Goal: Obtain resource: Download file/media

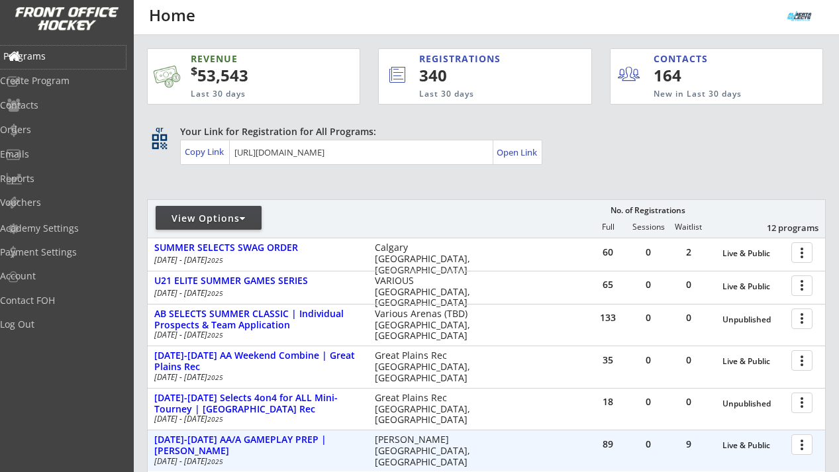
click at [60, 63] on div "Programs" at bounding box center [63, 57] width 126 height 23
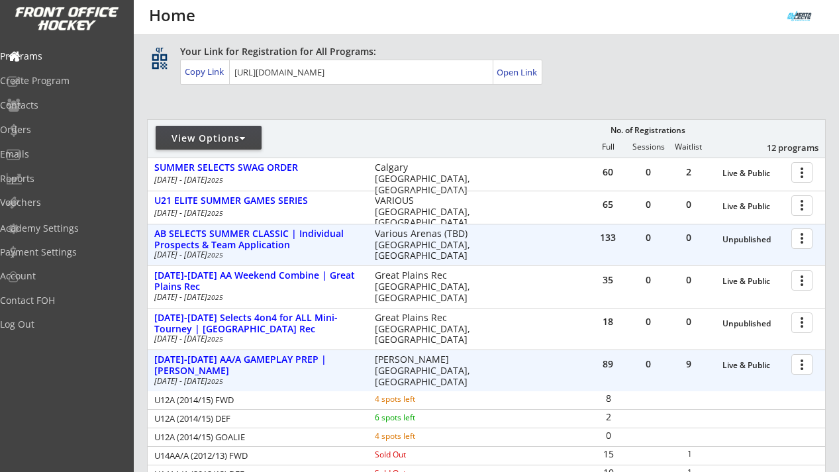
scroll to position [89, 0]
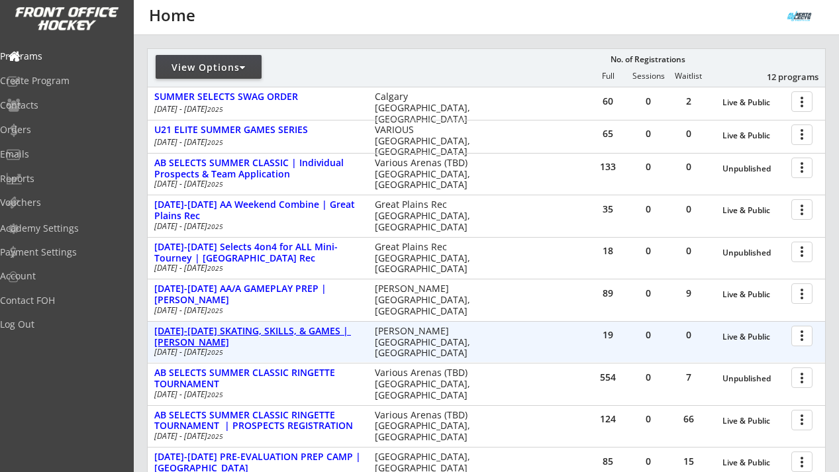
scroll to position [139, 0]
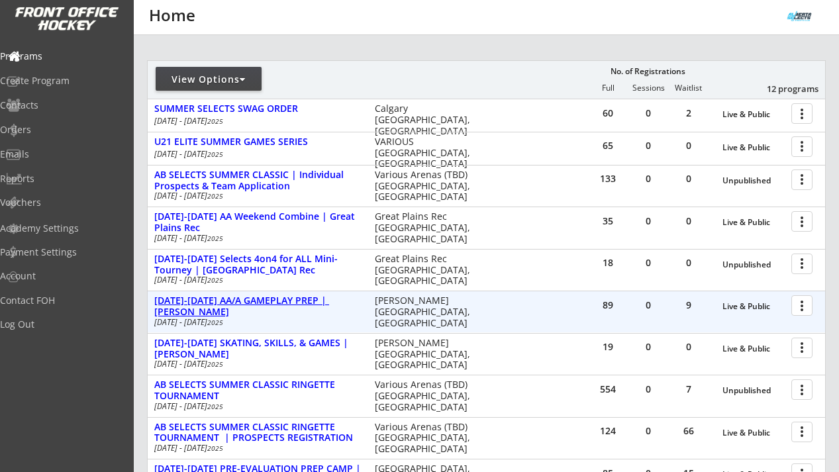
click at [258, 301] on div "AUG 18-21 AA/A GAMEPLAY PREP | Jimmie Condon" at bounding box center [257, 306] width 207 height 23
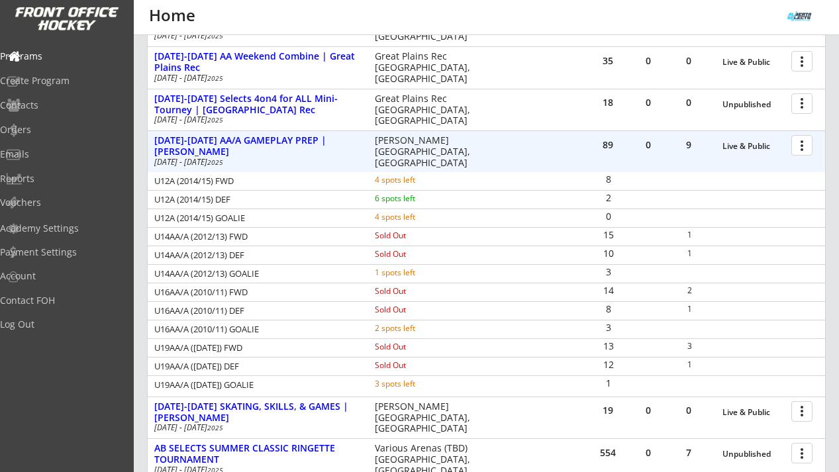
scroll to position [312, 0]
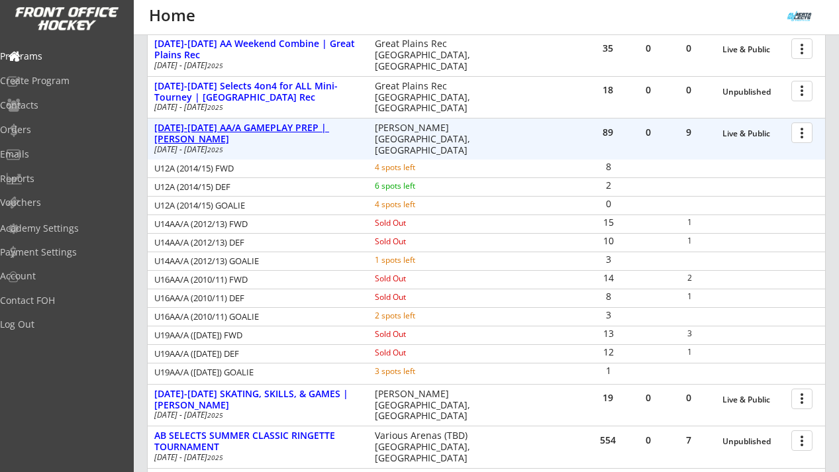
click at [293, 128] on div "AUG 18-21 AA/A GAMEPLAY PREP | Jimmie Condon" at bounding box center [257, 133] width 207 height 23
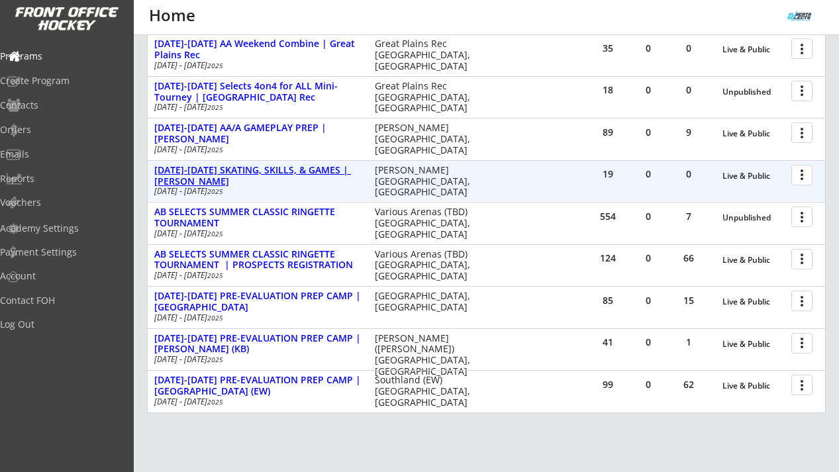
click at [287, 172] on div "[DATE]-[DATE] SKATING, SKILLS, & GAMES | [PERSON_NAME]" at bounding box center [257, 176] width 207 height 23
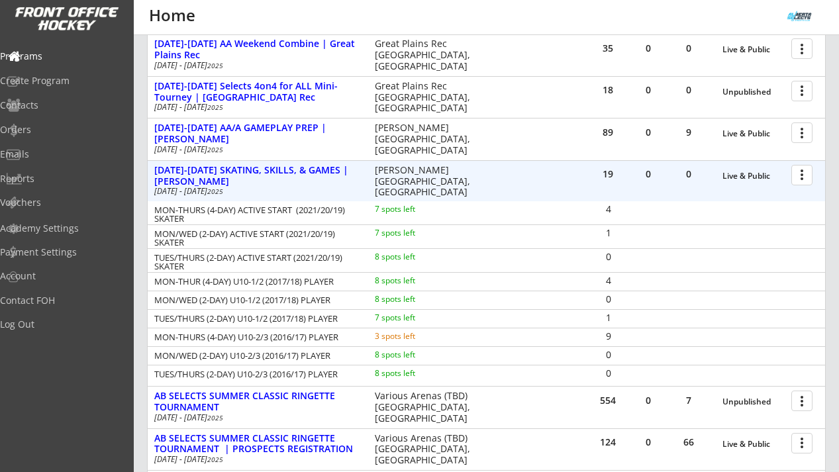
drag, startPoint x: 157, startPoint y: 209, endPoint x: 342, endPoint y: 305, distance: 208.4
click at [344, 305] on div "MON-THURS (4-DAY) ACTIVE START (2021/20/19) SKATER 7 spots left 4 MON/WED (2-DA…" at bounding box center [486, 292] width 677 height 182
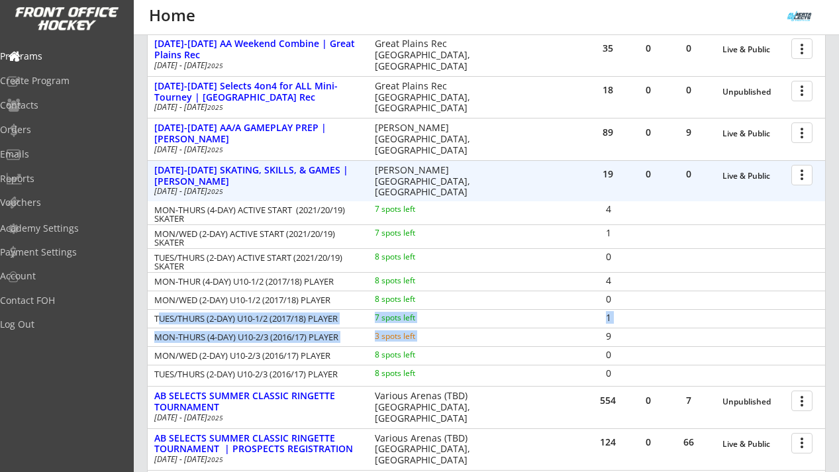
drag, startPoint x: 156, startPoint y: 316, endPoint x: 583, endPoint y: 339, distance: 428.3
click at [583, 339] on div "MON-THURS (4-DAY) ACTIVE START (2021/20/19) SKATER 7 spots left 4 MON/WED (2-DA…" at bounding box center [486, 292] width 677 height 182
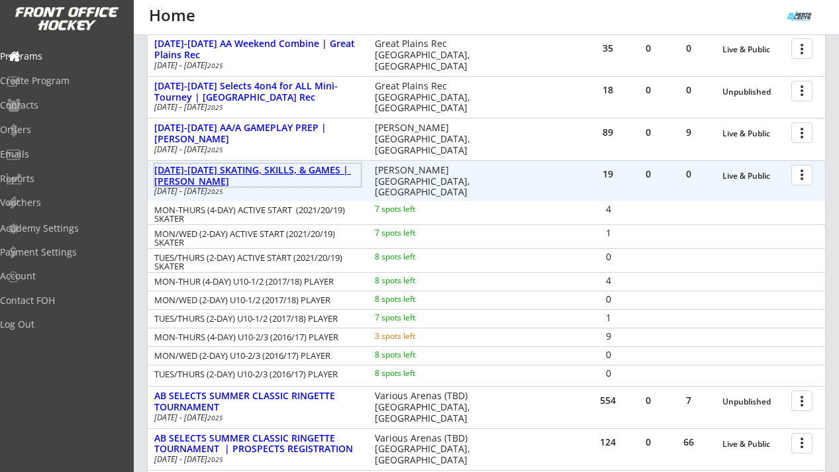
click at [265, 174] on div "AUG 18-21 SKATING, SKILLS, & GAMES | ROSE KOHN" at bounding box center [257, 176] width 207 height 23
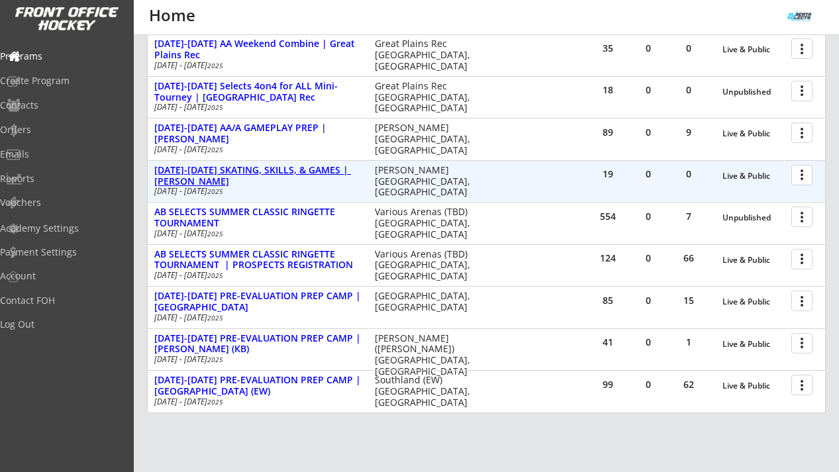
click at [274, 169] on div "AUG 18-21 SKATING, SKILLS, & GAMES | ROSE KOHN" at bounding box center [257, 176] width 207 height 23
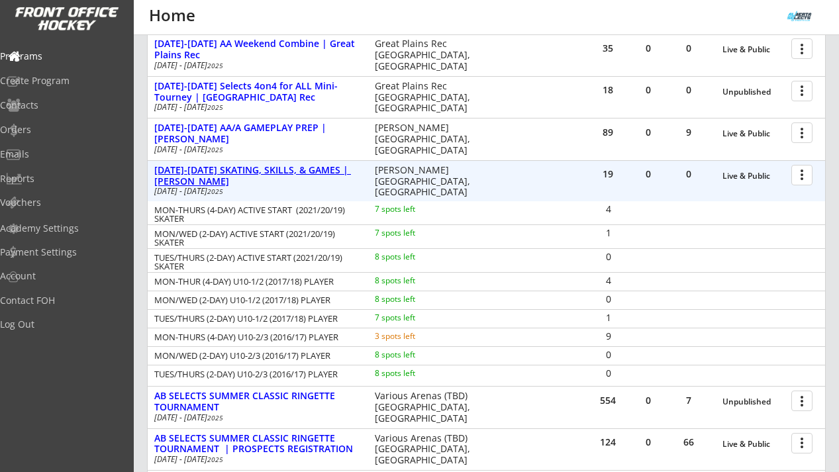
click at [275, 169] on div "AUG 18-21 SKATING, SKILLS, & GAMES | ROSE KOHN" at bounding box center [257, 176] width 207 height 23
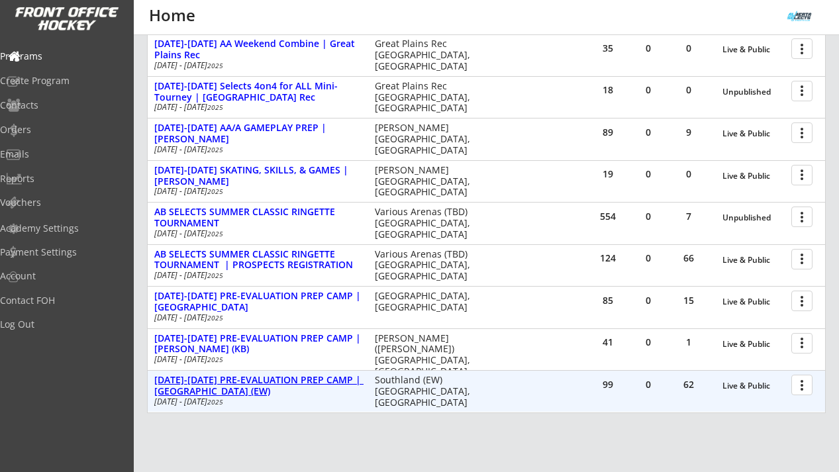
click at [320, 381] on div "AUG 25-28 PRE-EVALUATION PREP CAMP | Southland (EW)" at bounding box center [257, 386] width 207 height 23
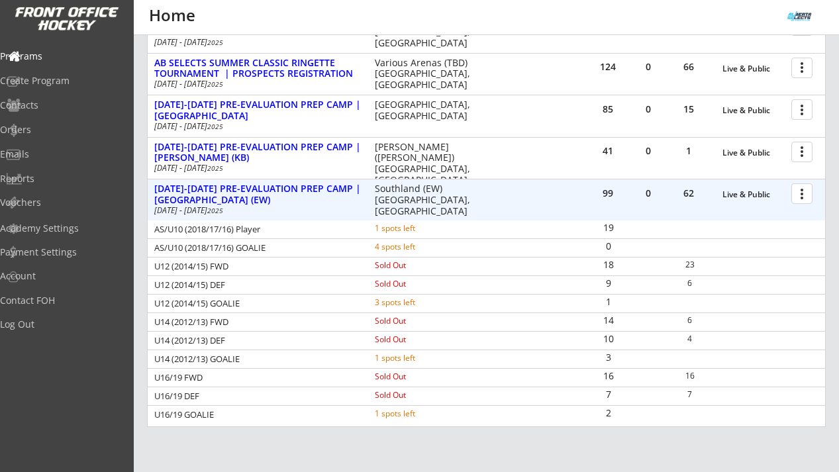
scroll to position [500, 0]
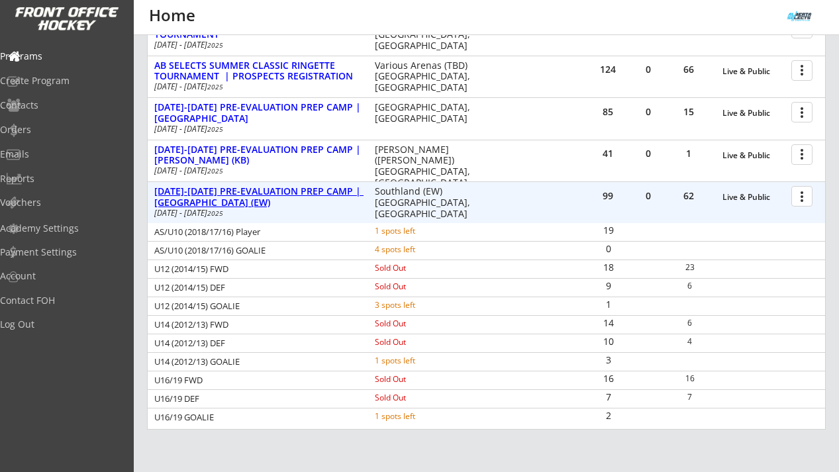
click at [333, 193] on div "AUG 25-28 PRE-EVALUATION PREP CAMP | Southland (EW)" at bounding box center [257, 197] width 207 height 23
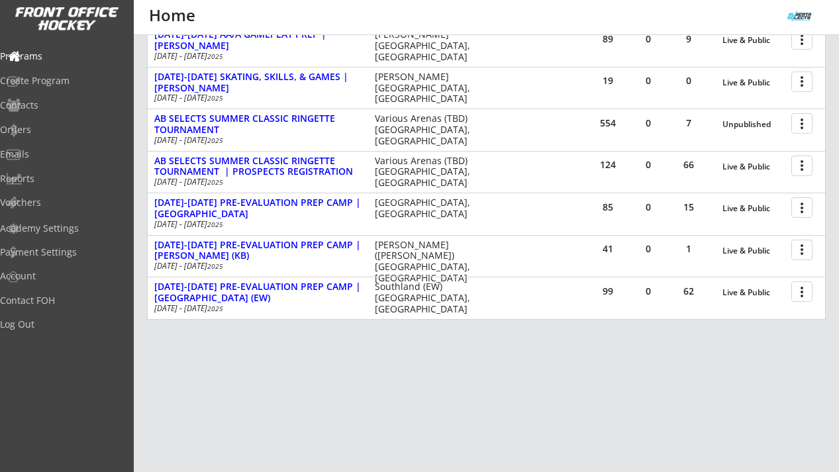
scroll to position [404, 0]
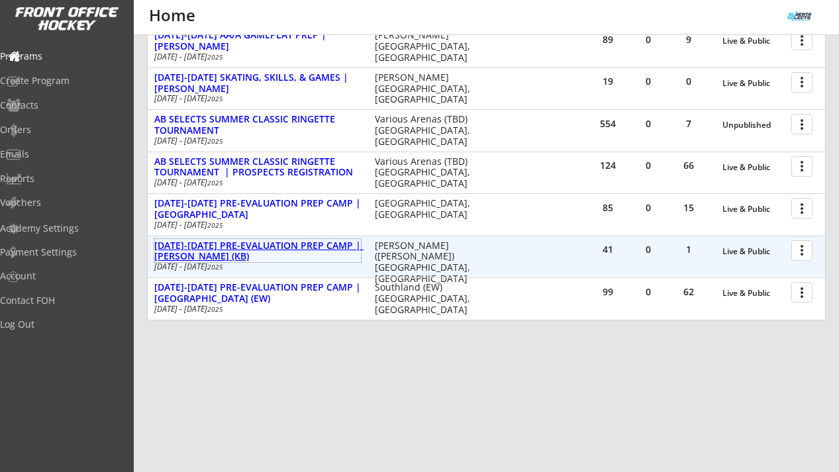
click at [312, 241] on div "AUG 25-28 PRE-EVALUATION PREP CAMP | Max Bell (KB)" at bounding box center [257, 251] width 207 height 23
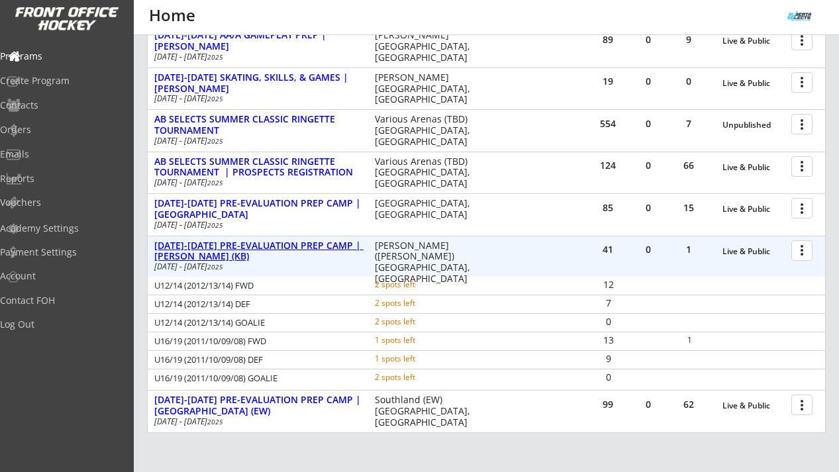
click at [312, 242] on div "AUG 25-28 PRE-EVALUATION PREP CAMP | Max Bell (KB)" at bounding box center [257, 251] width 207 height 23
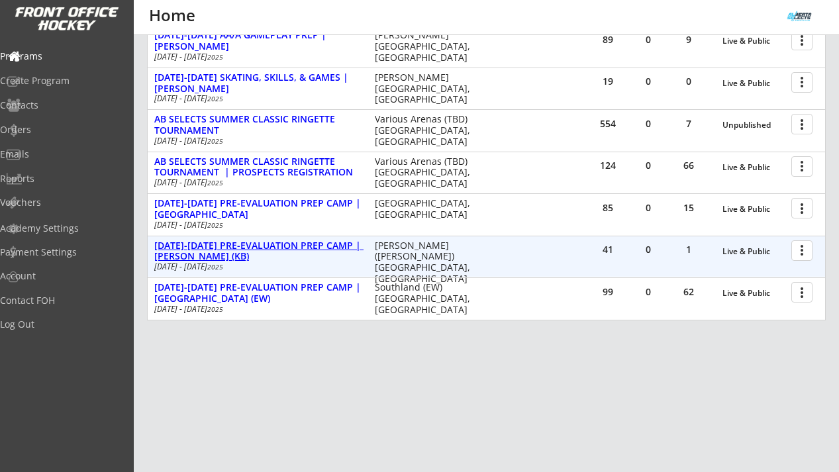
click at [312, 242] on div "AUG 25-28 PRE-EVALUATION PREP CAMP | Max Bell (KB)" at bounding box center [257, 251] width 207 height 23
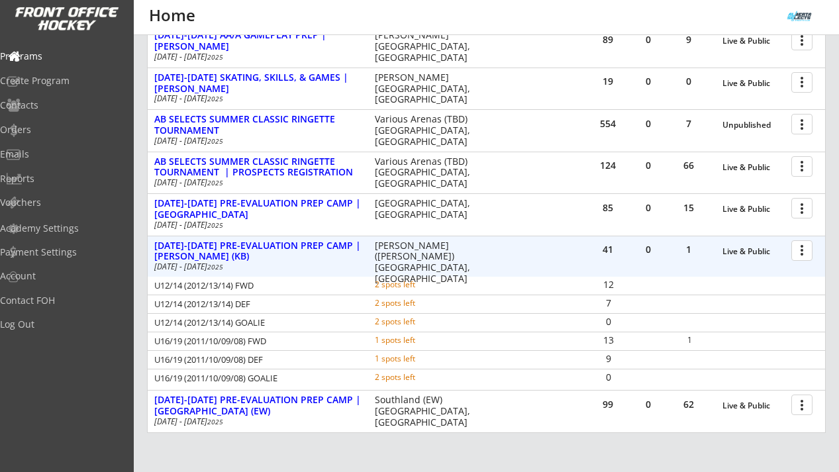
click at [797, 251] on div at bounding box center [803, 249] width 23 height 23
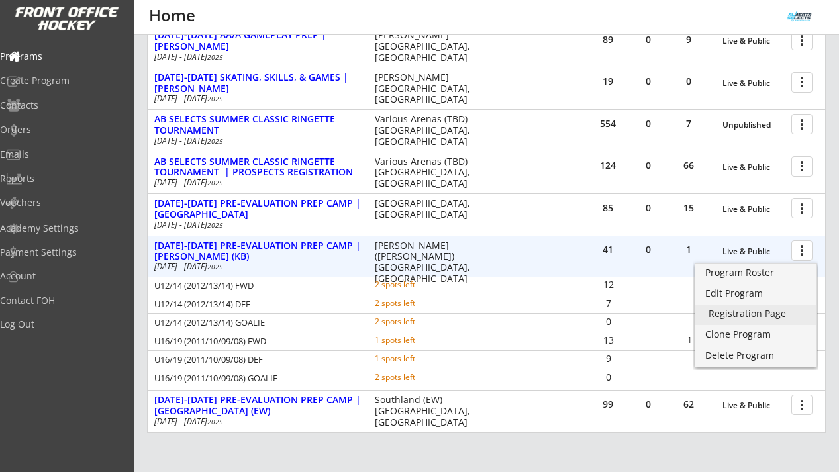
click at [740, 312] on div "Registration Page" at bounding box center [755, 313] width 95 height 9
click at [298, 248] on div "AUG 25-28 PRE-EVALUATION PREP CAMP | Max Bell (KB)" at bounding box center [257, 251] width 207 height 23
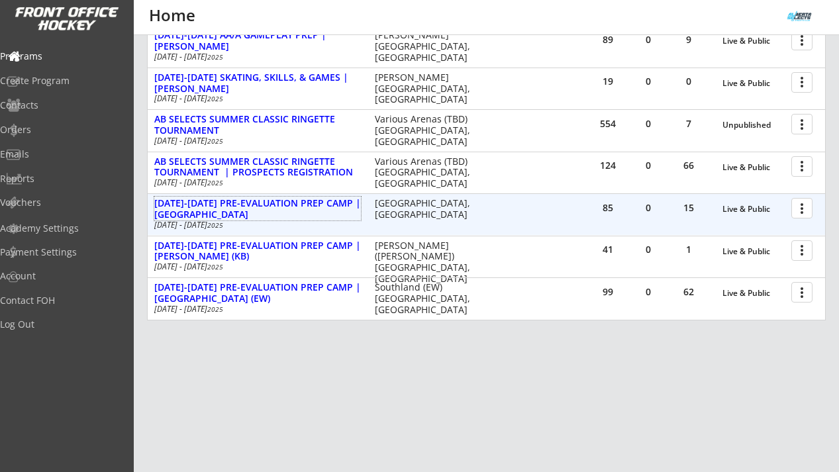
click at [288, 196] on div "85 0 15 Live & Public more_vert AUG 25-28 PRE-EVALUATION PREP CAMP | Great Plai…" at bounding box center [486, 214] width 677 height 41
click at [288, 203] on div "AUG 25-28 PRE-EVALUATION PREP CAMP | Great Plains" at bounding box center [257, 209] width 207 height 23
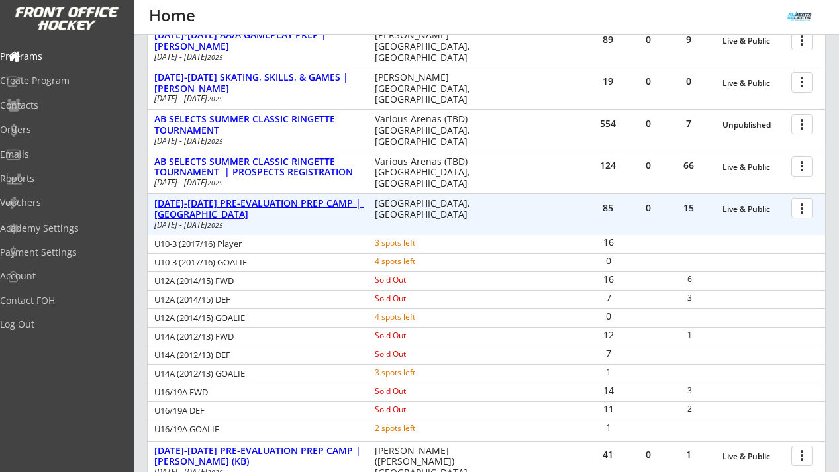
click at [309, 203] on div "AUG 25-28 PRE-EVALUATION PREP CAMP | Great Plains" at bounding box center [257, 209] width 207 height 23
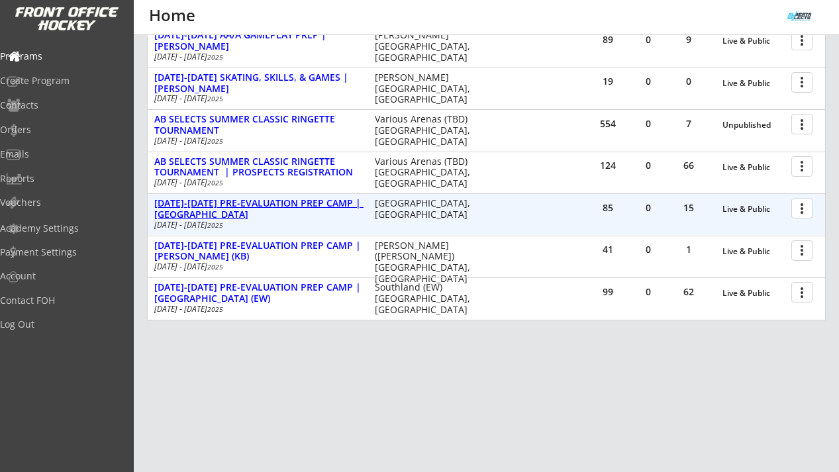
click at [311, 203] on div "AUG 25-28 PRE-EVALUATION PREP CAMP | Great Plains" at bounding box center [257, 209] width 207 height 23
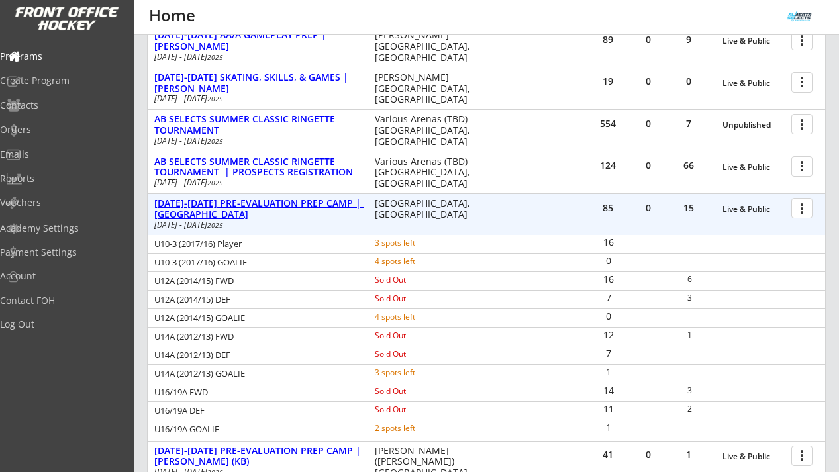
click at [311, 203] on div "AUG 25-28 PRE-EVALUATION PREP CAMP | Great Plains" at bounding box center [257, 209] width 207 height 23
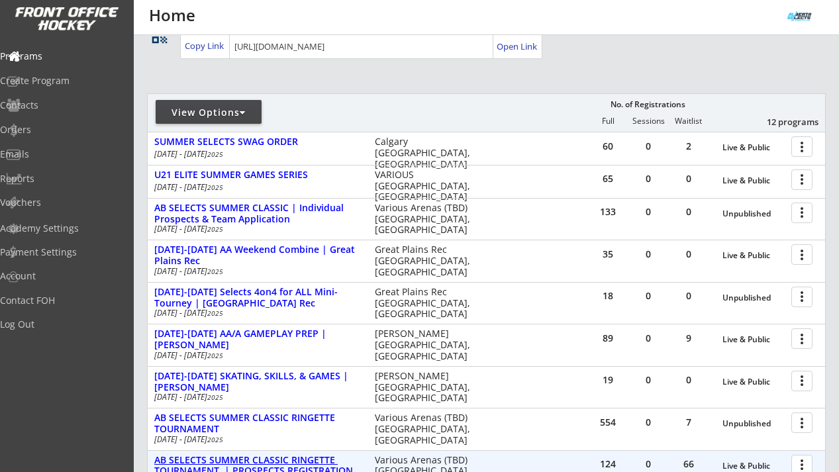
scroll to position [105, 0]
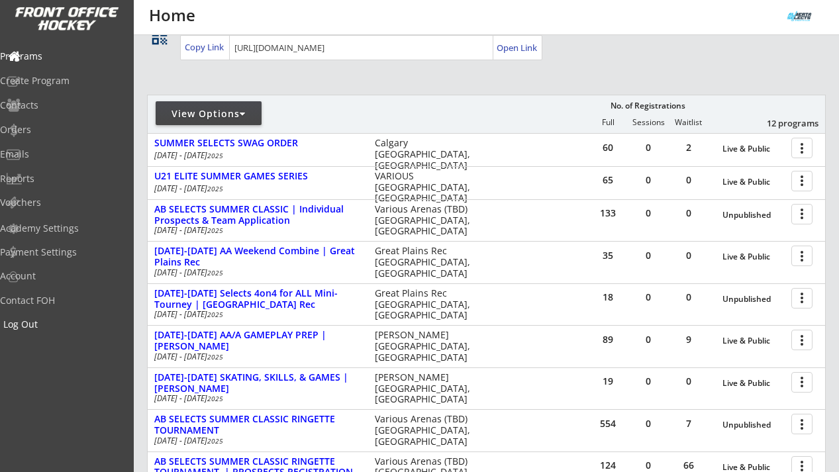
click at [58, 328] on div "Log Out" at bounding box center [62, 324] width 119 height 9
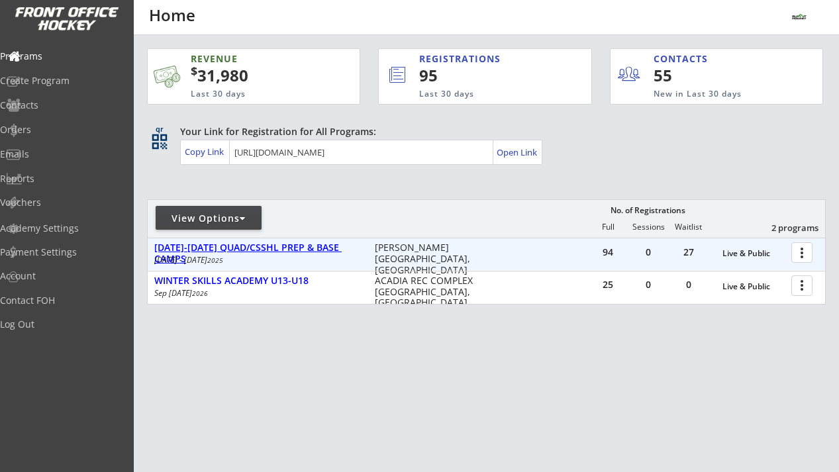
click at [303, 248] on div "[DATE]-[DATE] QUAD/CSSHL PREP & BASE CAMPS" at bounding box center [257, 253] width 207 height 23
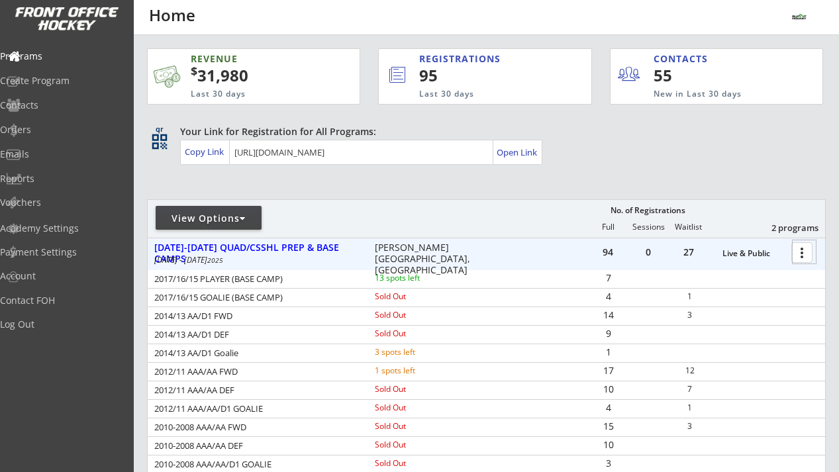
click at [805, 256] on div at bounding box center [803, 251] width 23 height 23
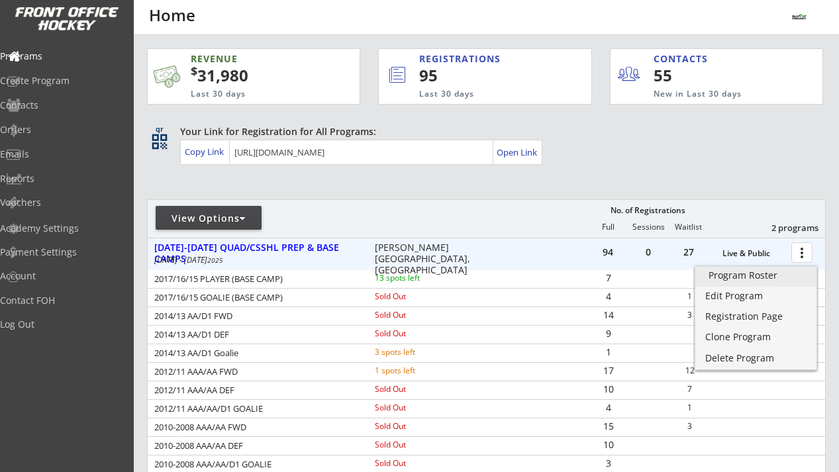
click at [765, 271] on div "Program Roster" at bounding box center [755, 275] width 95 height 9
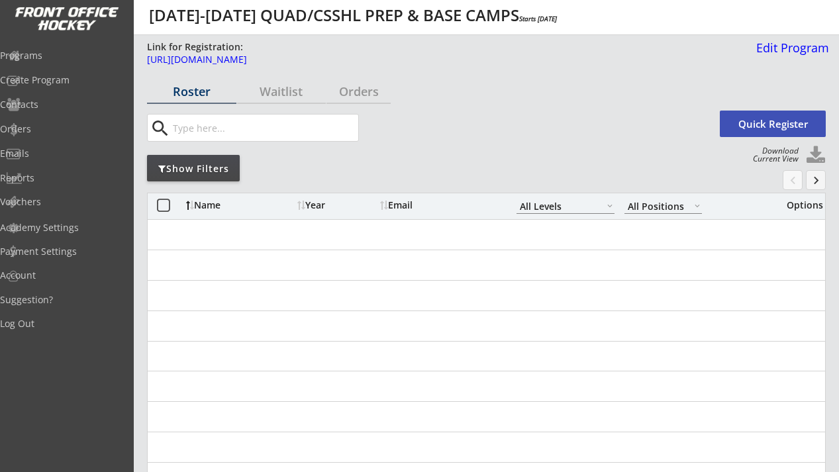
select select ""All Levels""
select select ""All Positions""
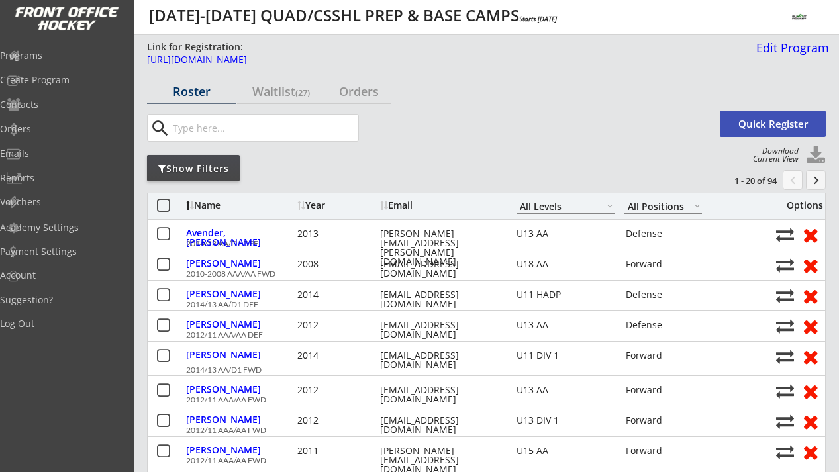
click at [818, 155] on button at bounding box center [816, 156] width 20 height 20
select select ""Player Info""
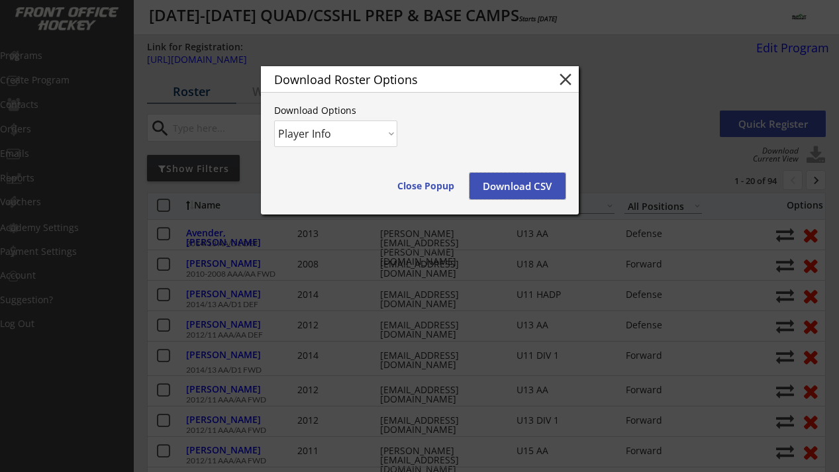
click at [516, 178] on button "Download CSV" at bounding box center [517, 186] width 96 height 26
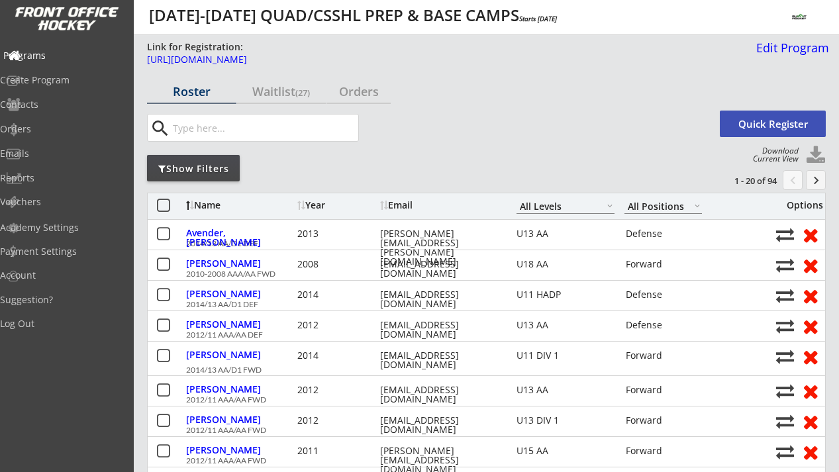
click at [63, 55] on div "Programs" at bounding box center [62, 55] width 119 height 9
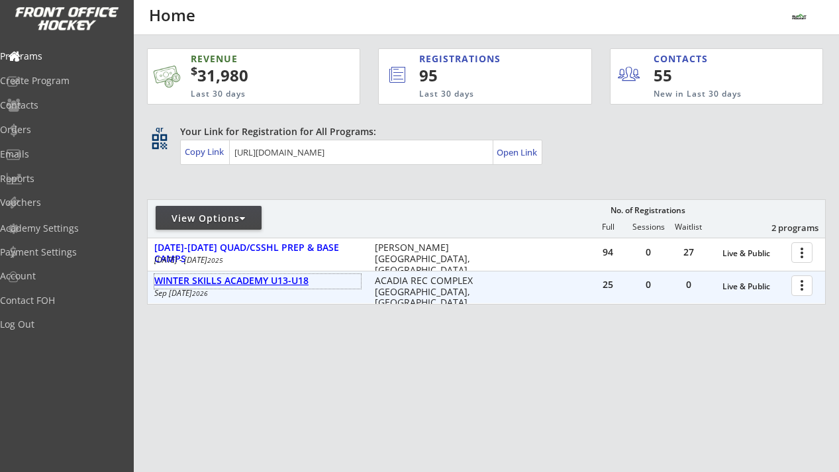
click at [261, 278] on div "WINTER SKILLS ACADEMY U13-U18" at bounding box center [257, 280] width 207 height 11
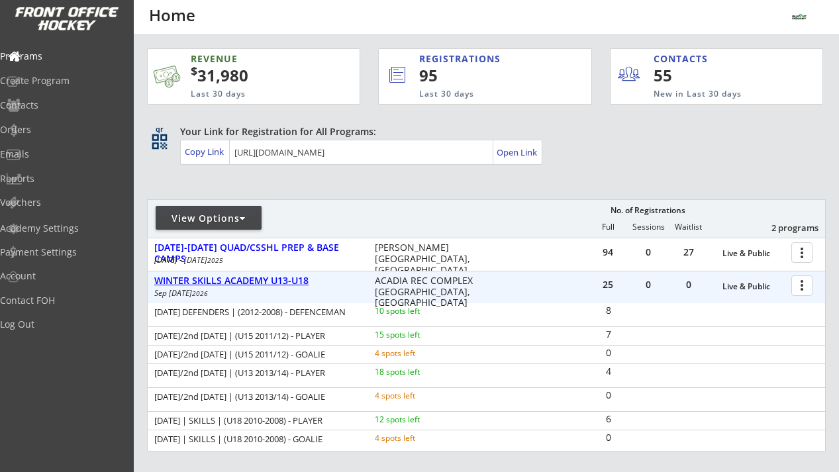
click at [261, 278] on div "WINTER SKILLS ACADEMY U13-U18" at bounding box center [257, 280] width 207 height 11
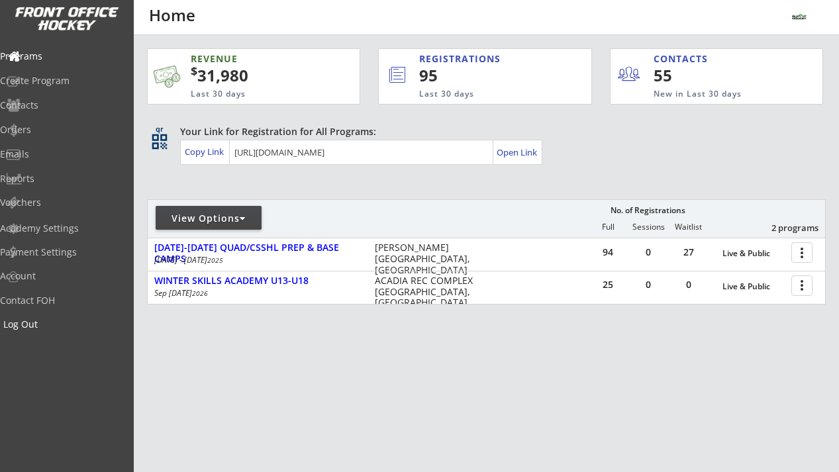
click at [52, 320] on div "Log Out" at bounding box center [62, 324] width 119 height 9
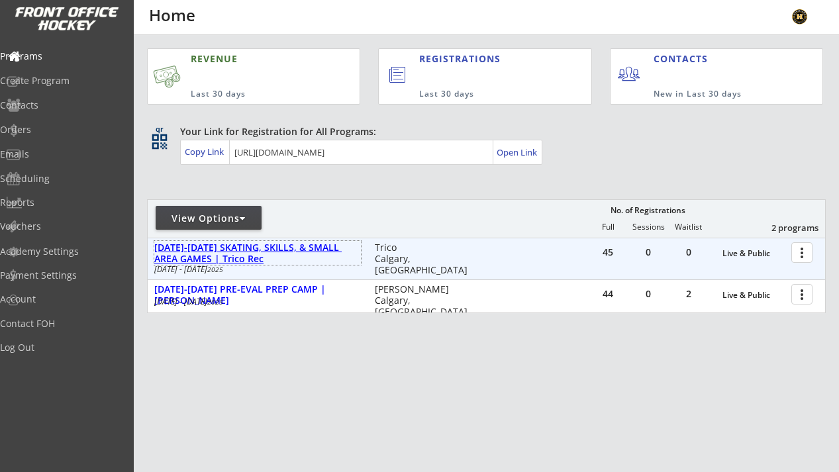
click at [314, 251] on div "Aug 18-21 SKATING, SKILLS, & SMALL AREA GAMES | Trico Rec" at bounding box center [257, 253] width 207 height 23
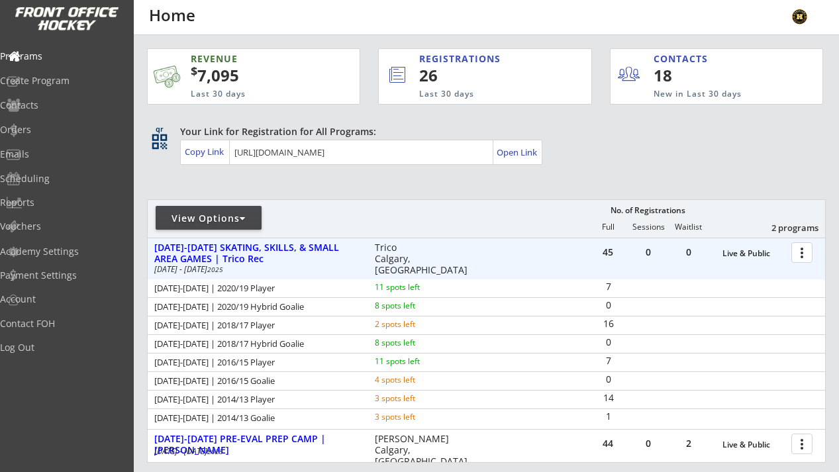
click at [801, 256] on div at bounding box center [803, 251] width 23 height 23
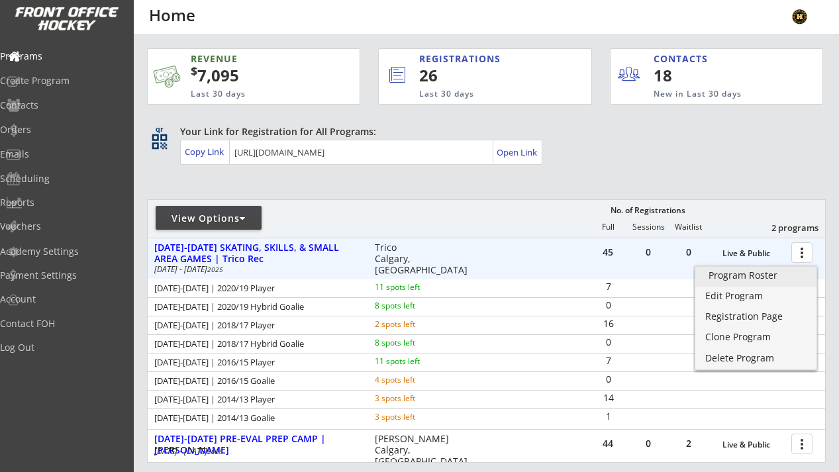
click at [737, 275] on div "Program Roster" at bounding box center [755, 275] width 95 height 9
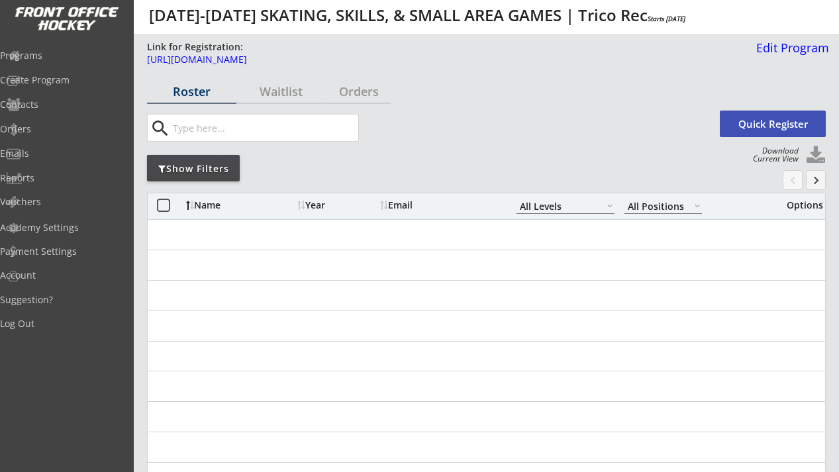
select select ""All Levels""
select select ""All Positions""
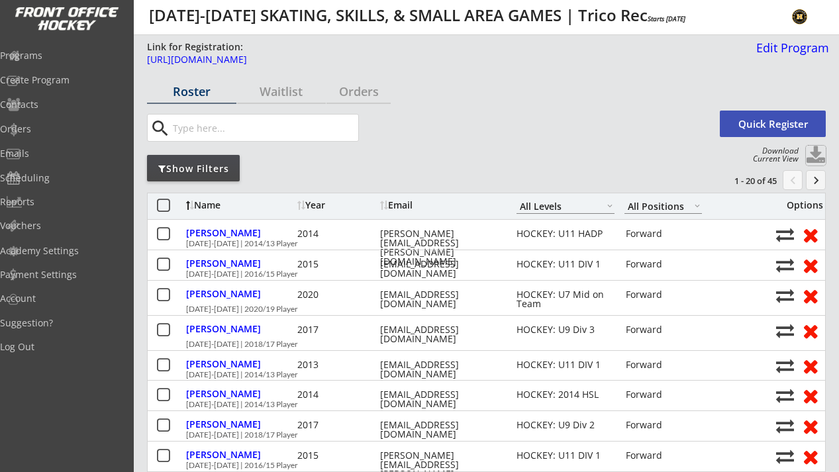
click at [812, 152] on button at bounding box center [816, 156] width 20 height 20
select select ""Player Info""
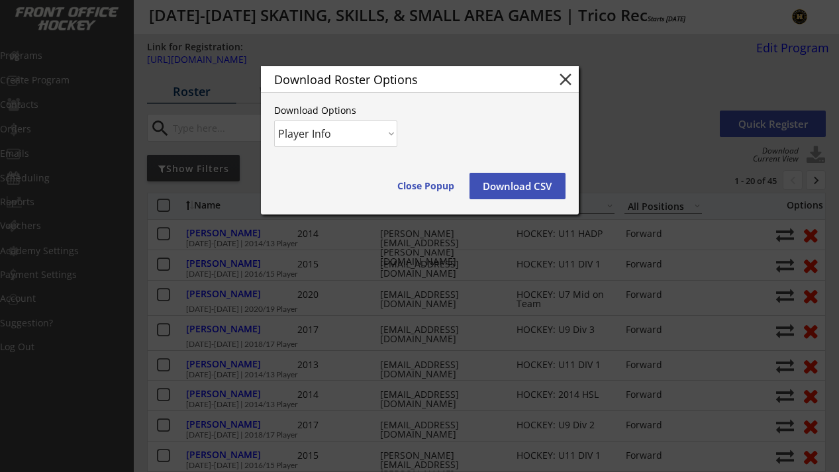
click at [516, 186] on button "Download CSV" at bounding box center [517, 186] width 96 height 26
